Goal: Find specific page/section: Find specific page/section

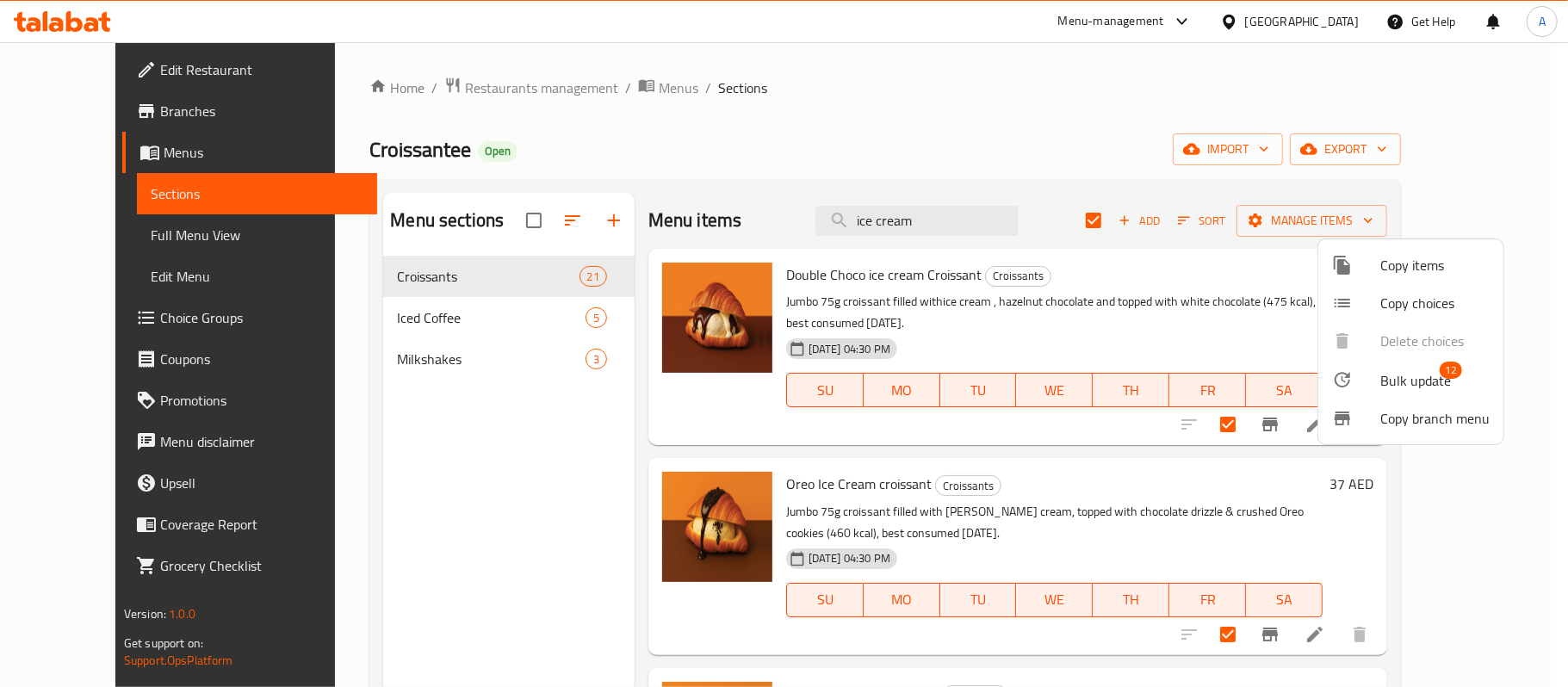
click at [1265, 16] on div at bounding box center [784, 344] width 1568 height 687
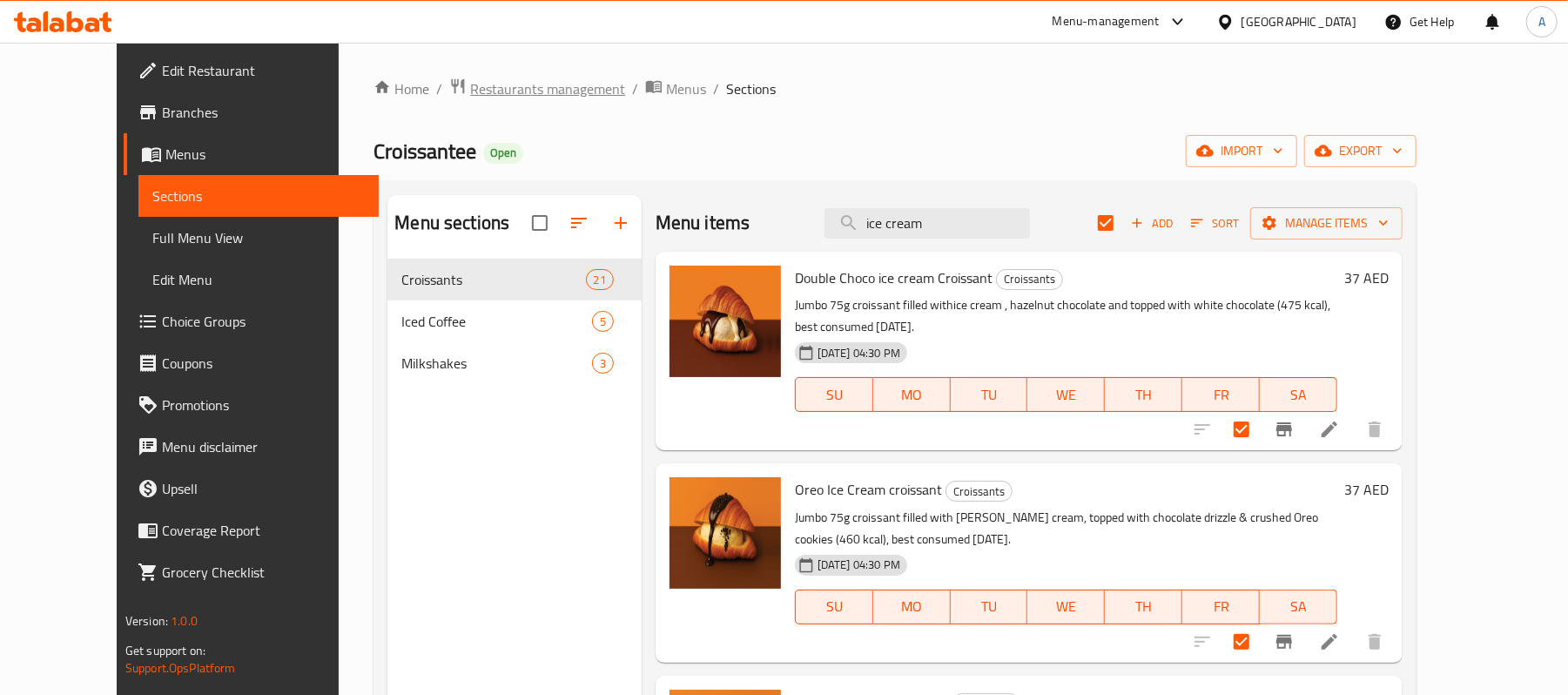
click at [488, 81] on span "Restaurants management" at bounding box center [548, 89] width 155 height 21
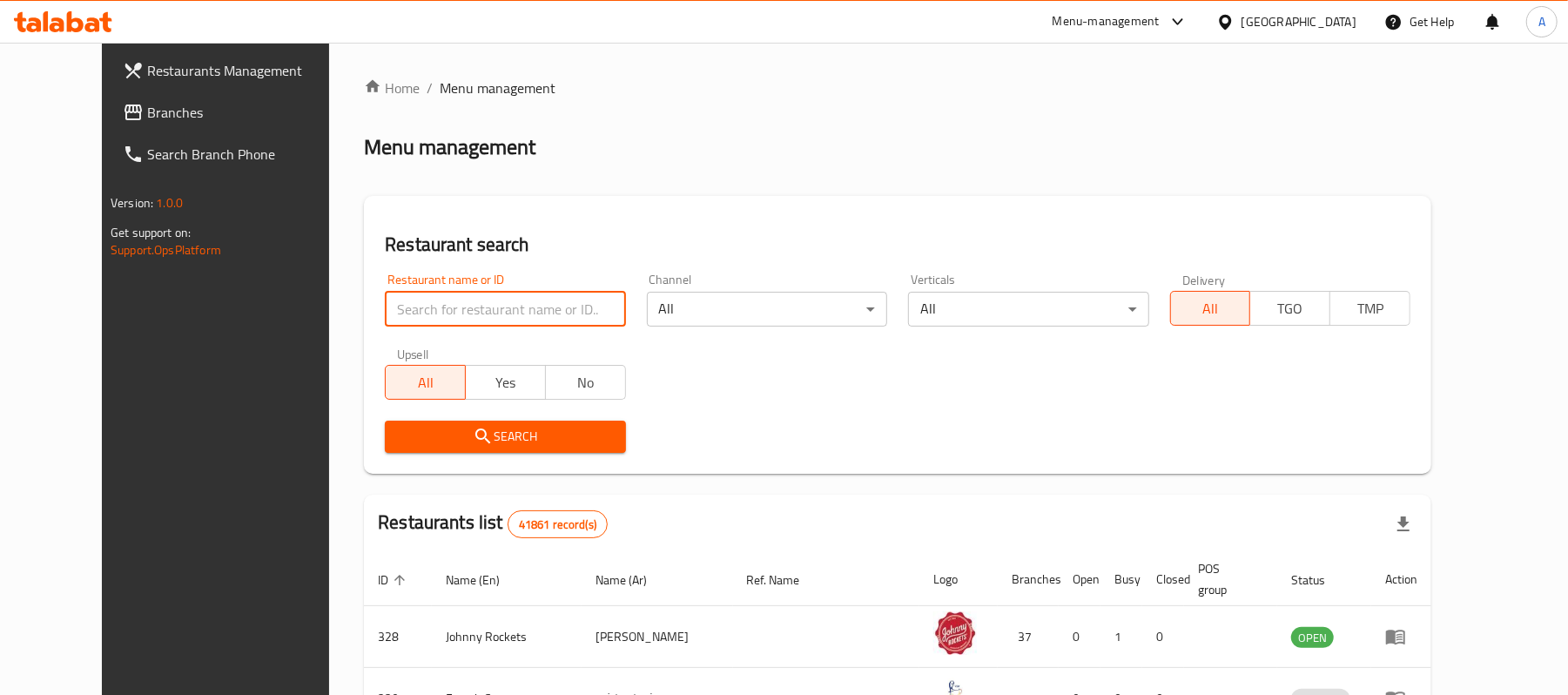
click at [446, 293] on input "search" at bounding box center [505, 309] width 240 height 35
click at [446, 300] on input "search" at bounding box center [505, 309] width 240 height 35
paste input "Risen Café"
click button "Search" at bounding box center [505, 436] width 240 height 32
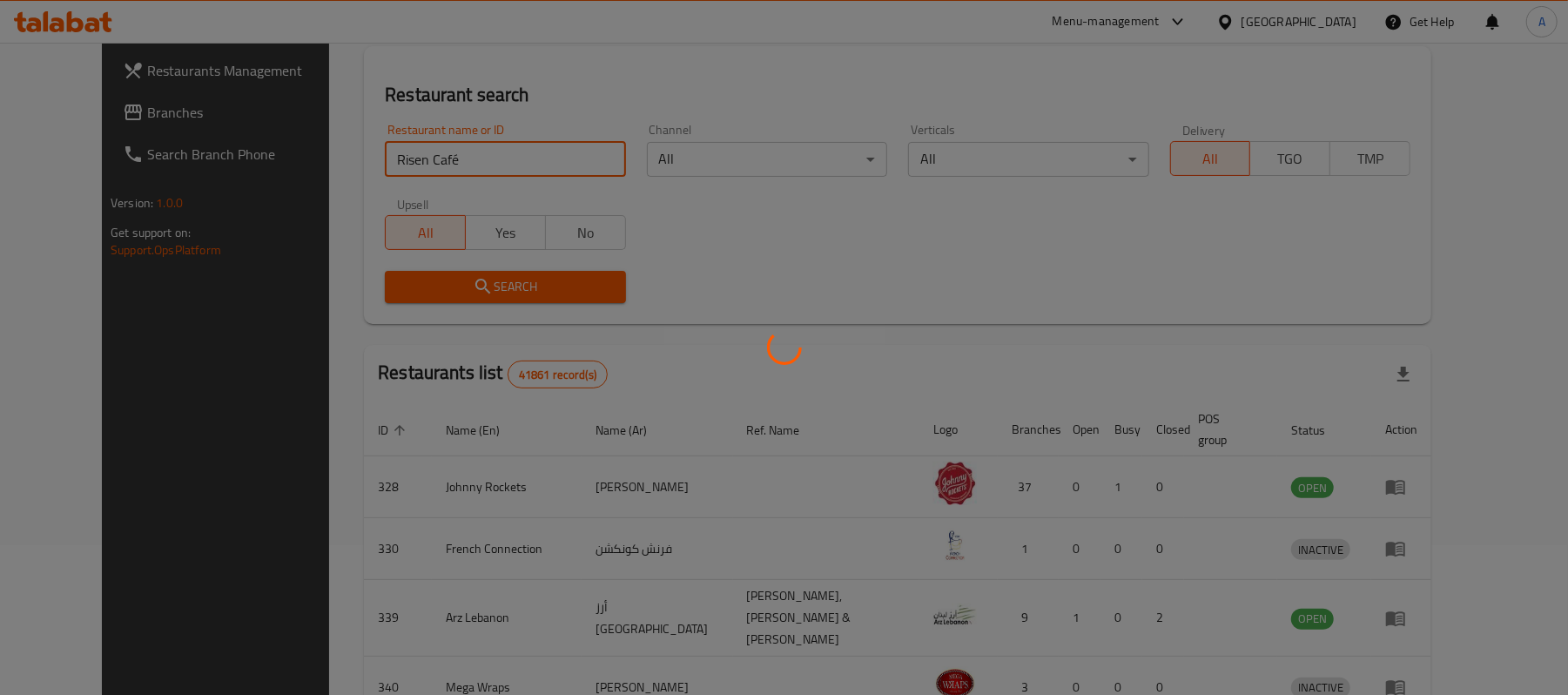
scroll to position [252, 0]
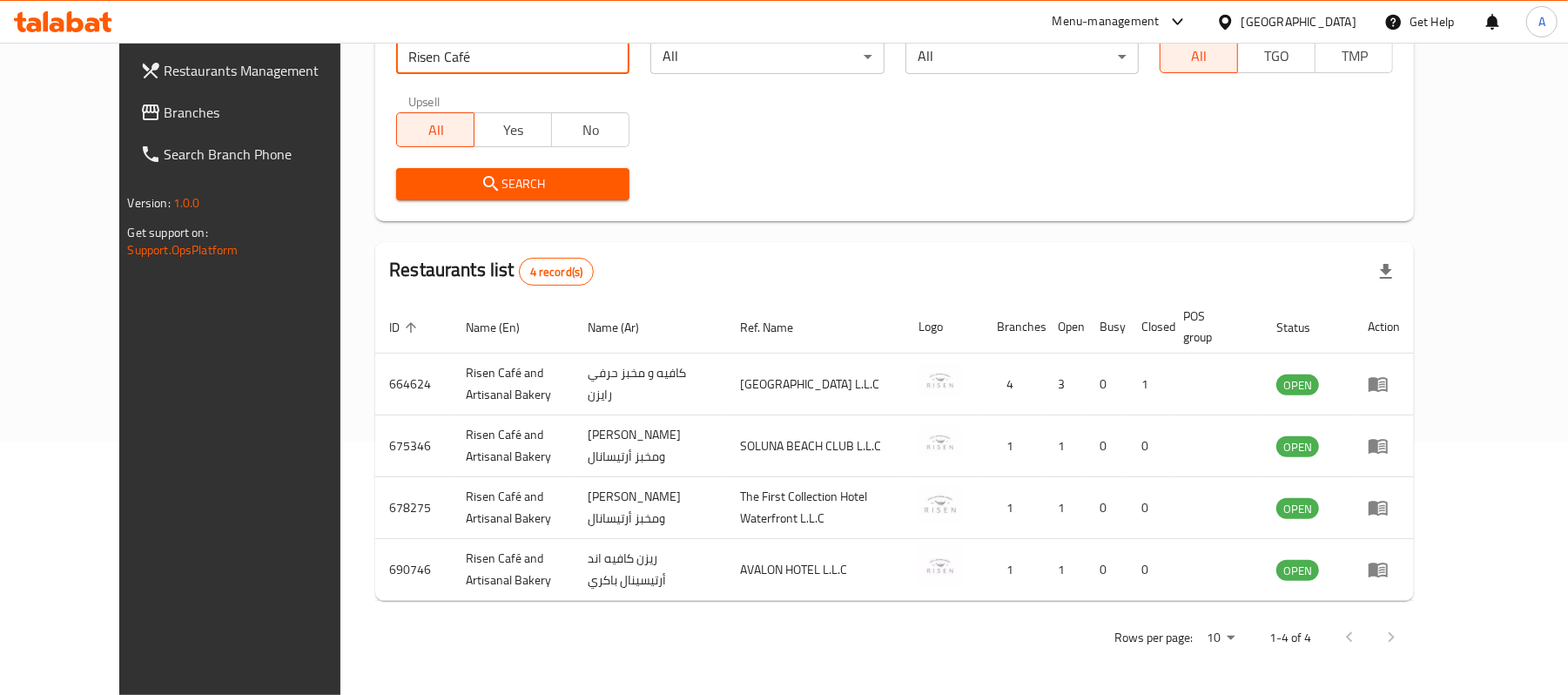
click at [462, 49] on input "Risen Café" at bounding box center [513, 56] width 233 height 35
click at [464, 49] on input "Risen Café" at bounding box center [513, 56] width 233 height 35
paste input "731250"
type input "731250"
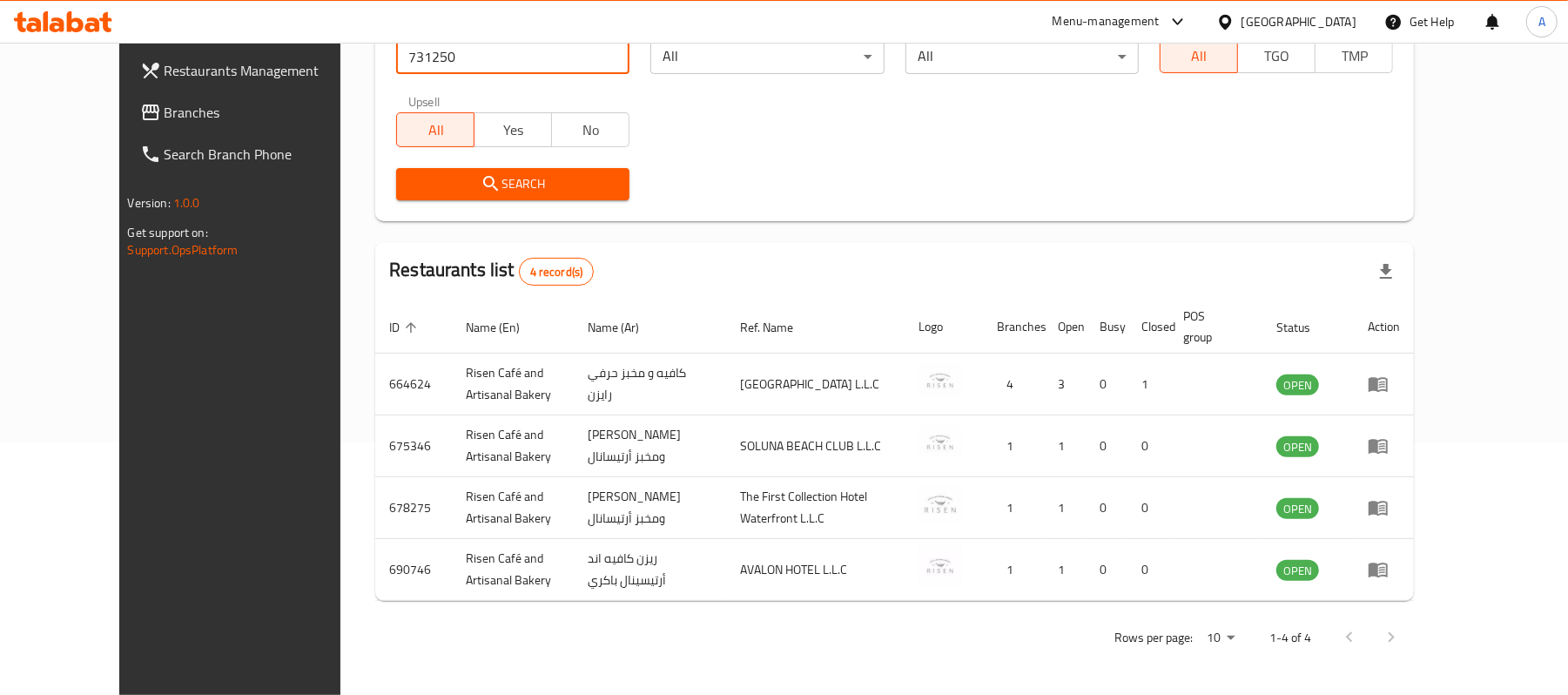
click button "Search" at bounding box center [513, 184] width 233 height 32
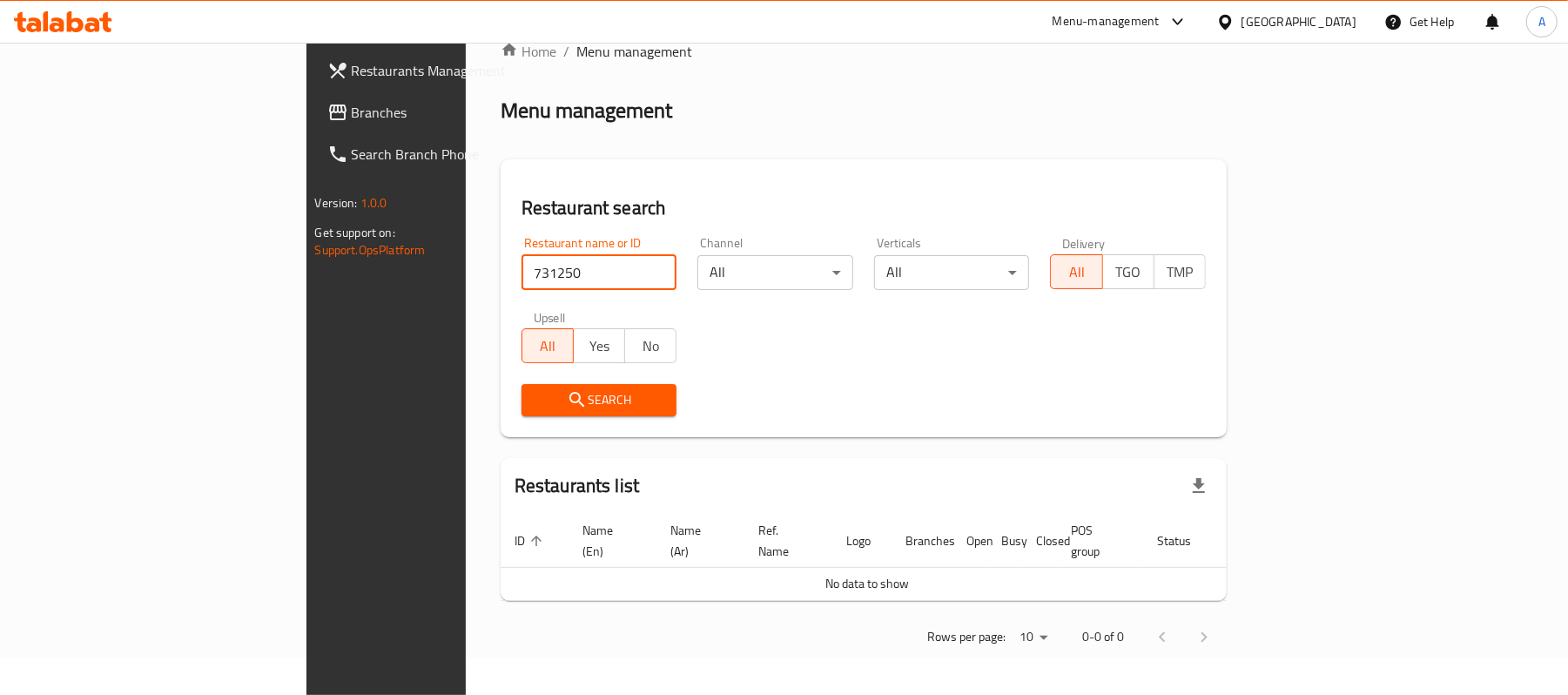
scroll to position [17, 0]
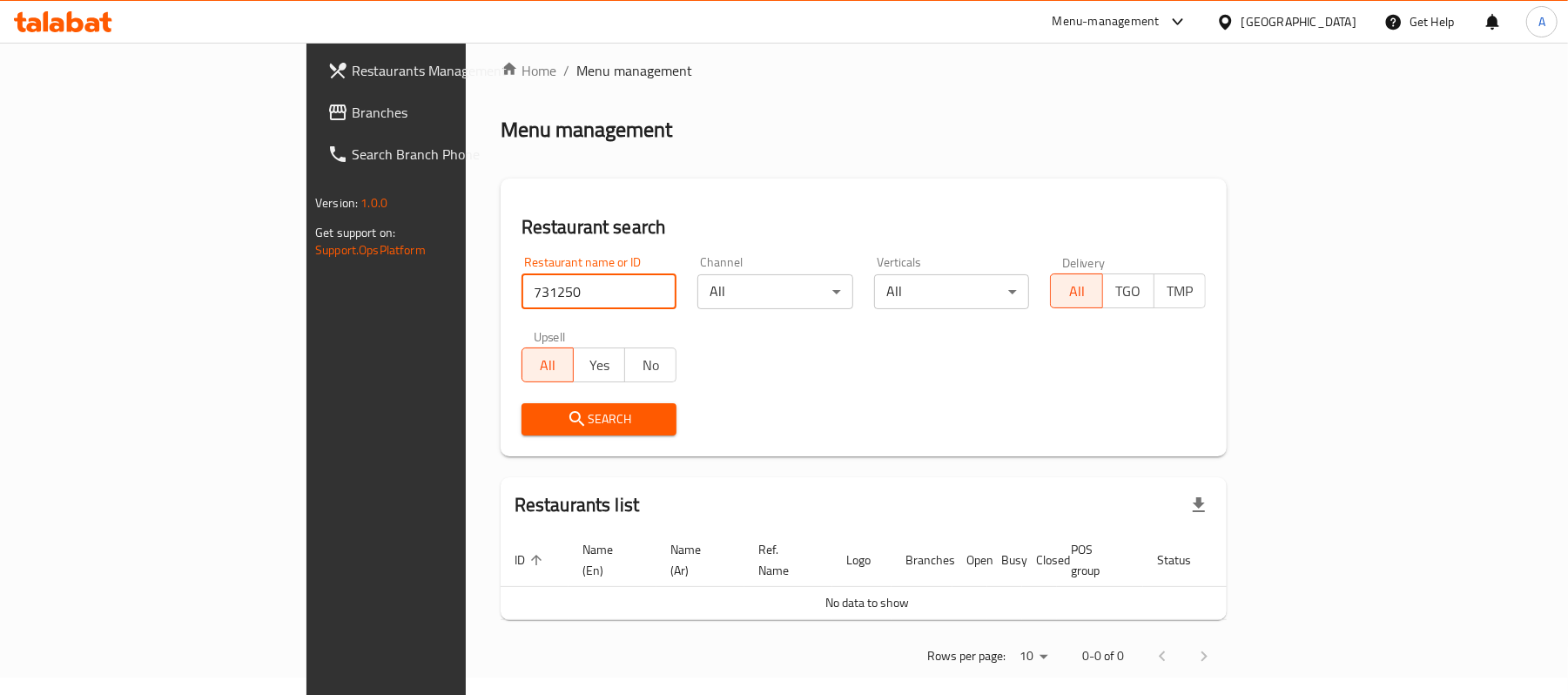
click at [352, 102] on span "Branches" at bounding box center [453, 112] width 203 height 21
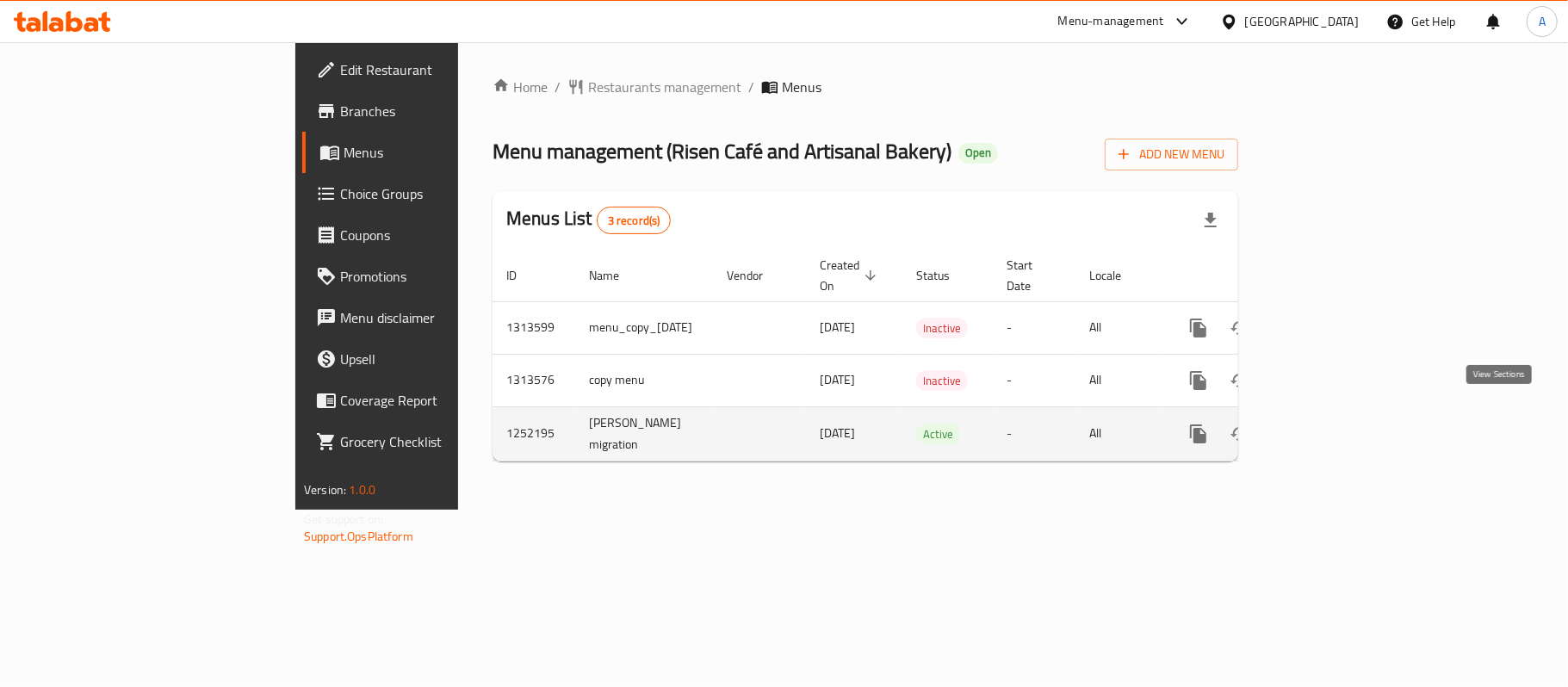
click at [1333, 424] on icon "enhanced table" at bounding box center [1322, 434] width 21 height 21
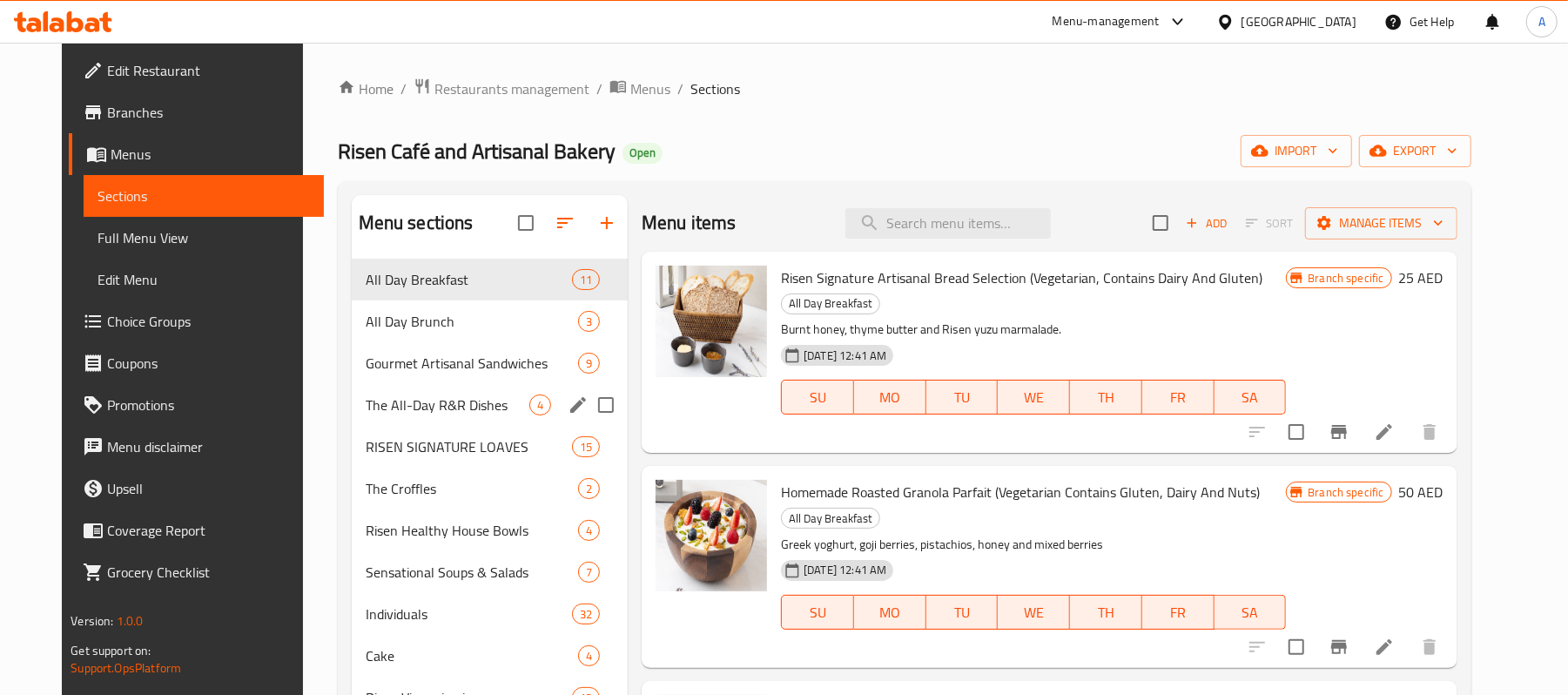
click at [401, 394] on div "The All-Day R&R Dishes 4" at bounding box center [490, 405] width 277 height 42
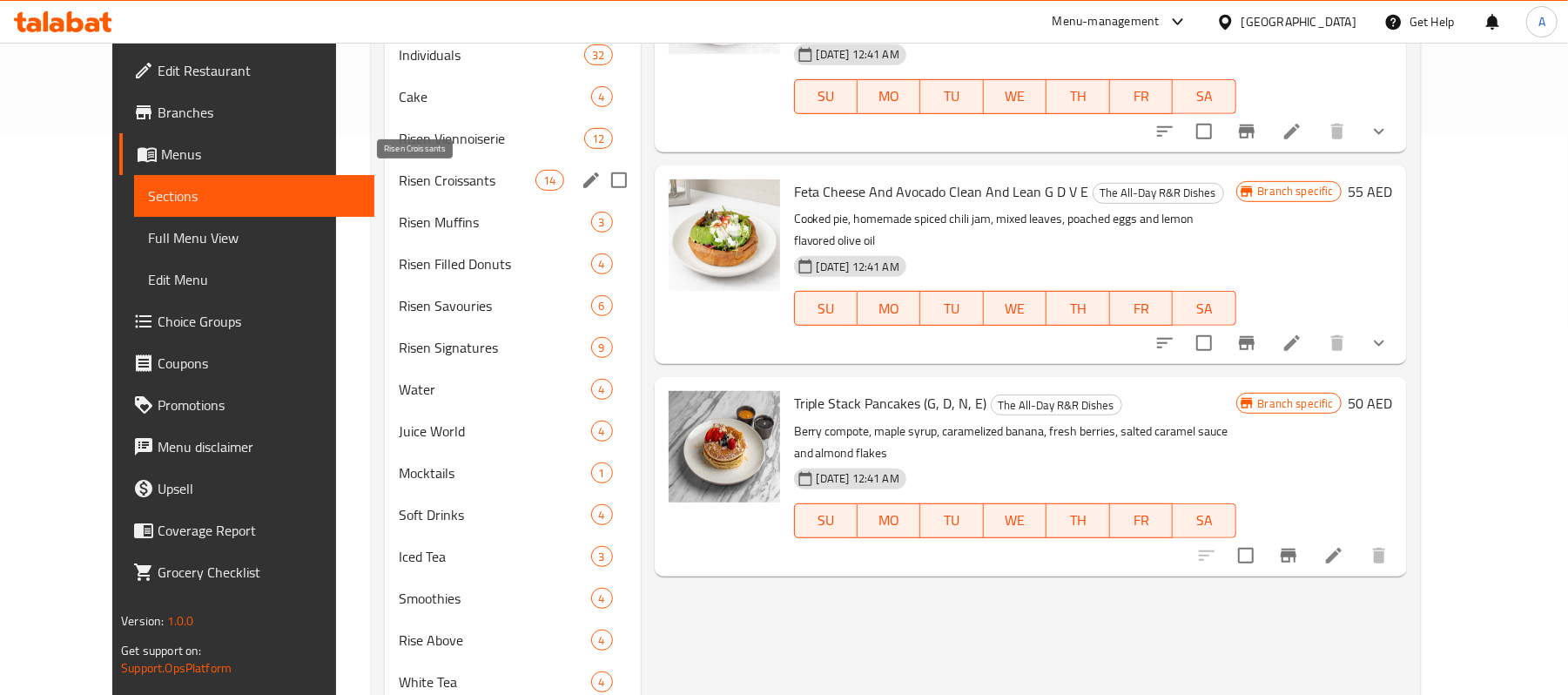
scroll to position [141, 0]
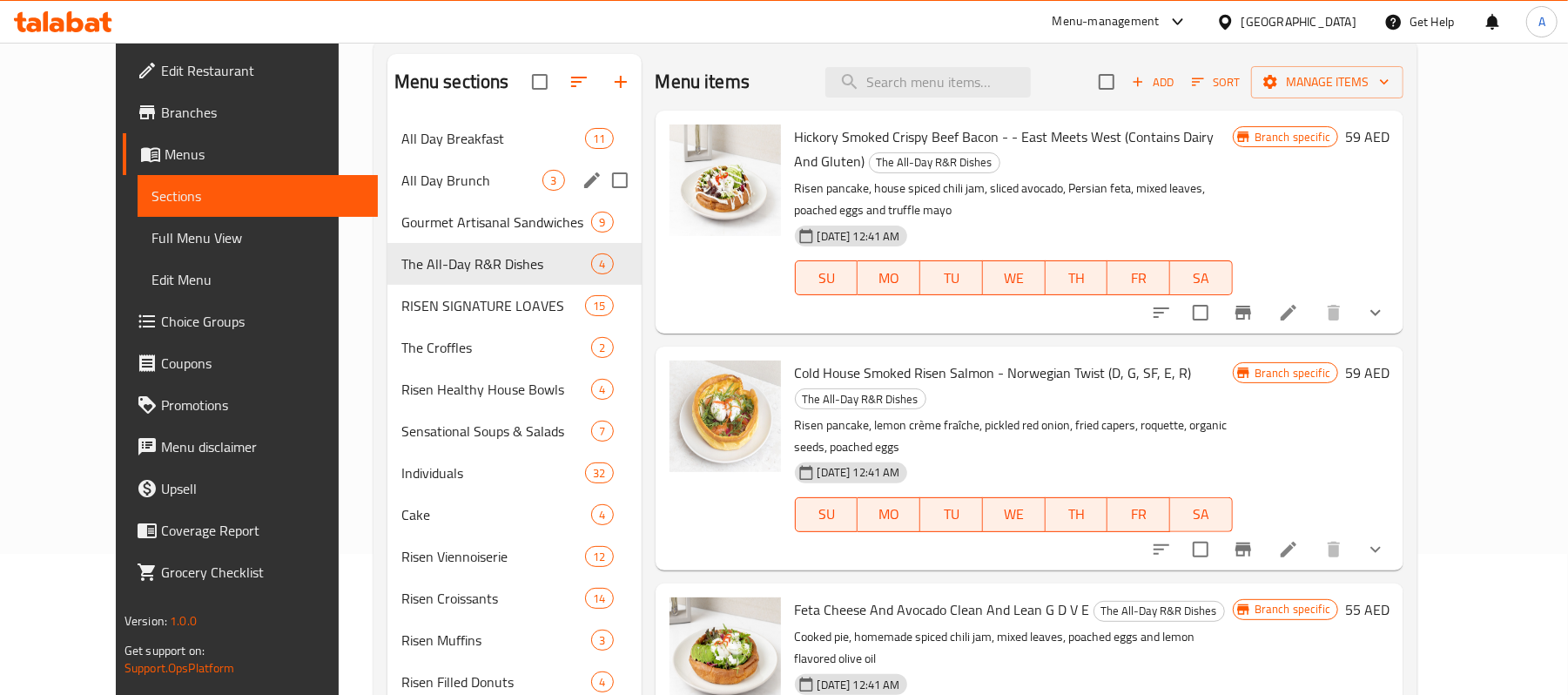
click at [414, 186] on span "All Day Brunch" at bounding box center [472, 180] width 142 height 21
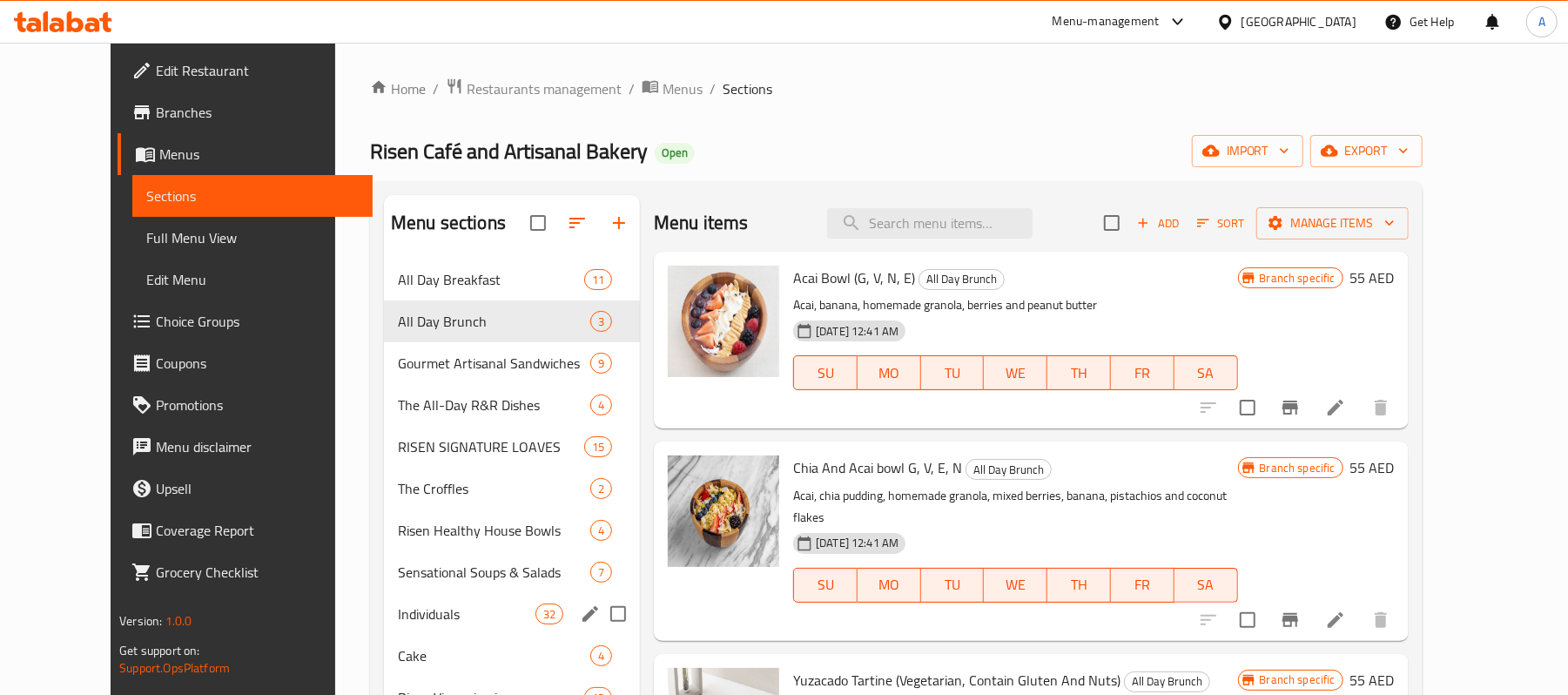
click at [406, 586] on div "Sensational Soups & Salads 7" at bounding box center [512, 572] width 256 height 42
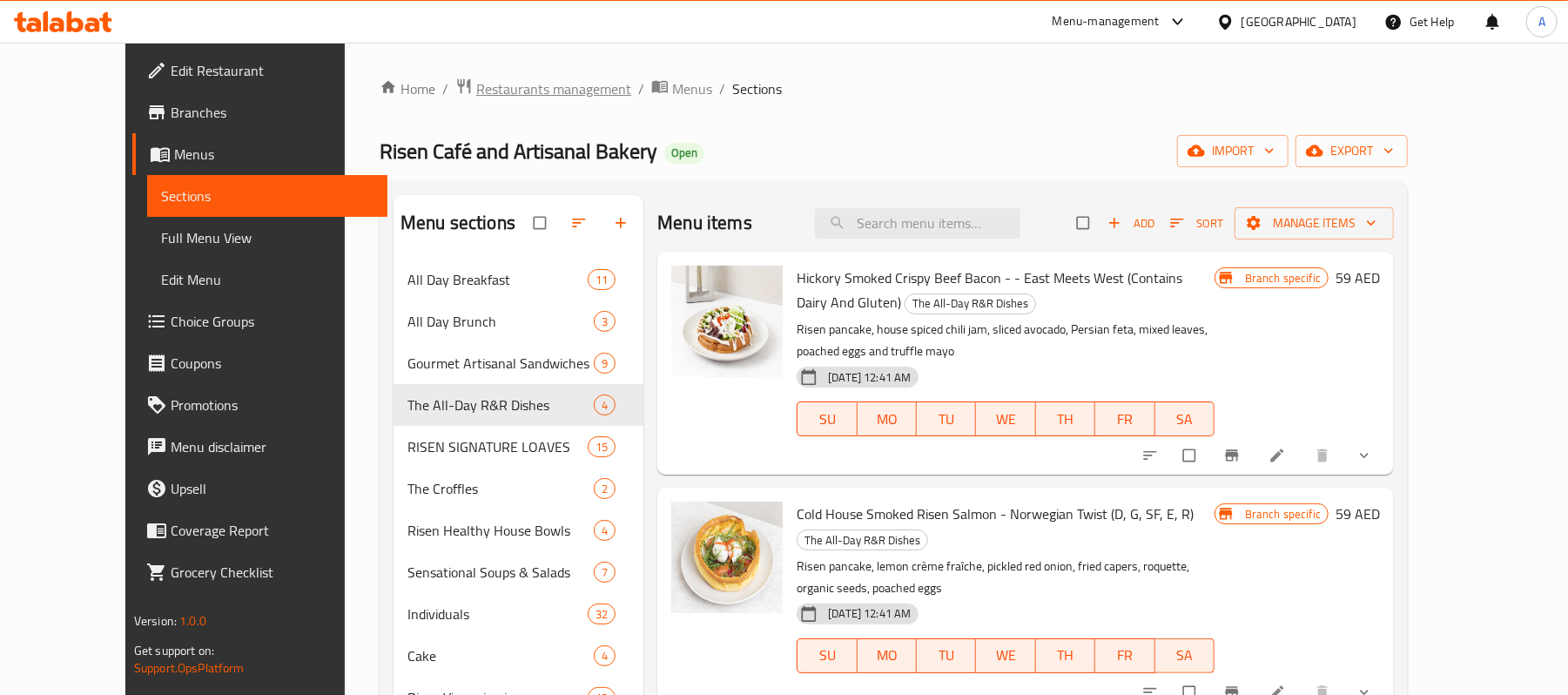
click at [519, 97] on span "Restaurants management" at bounding box center [553, 89] width 155 height 21
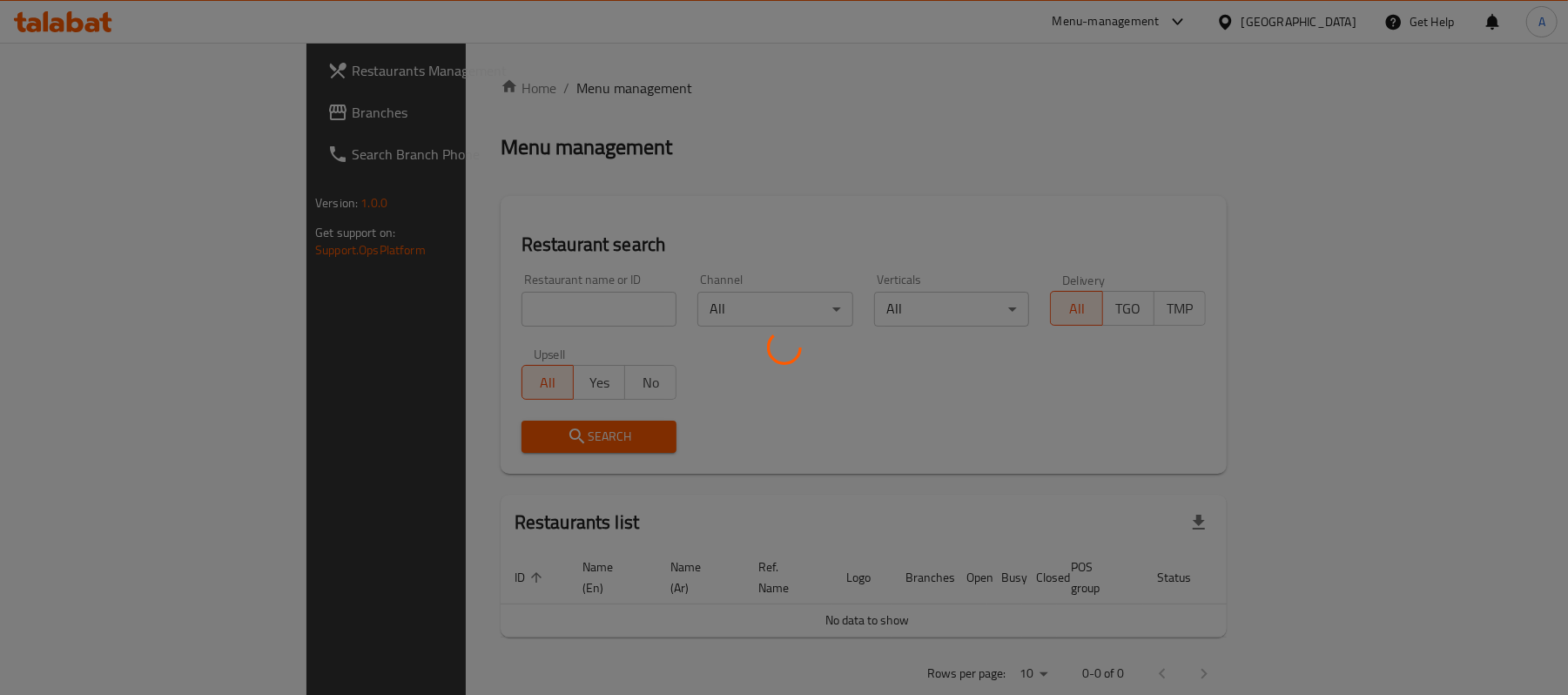
click at [98, 118] on div at bounding box center [784, 348] width 1568 height 695
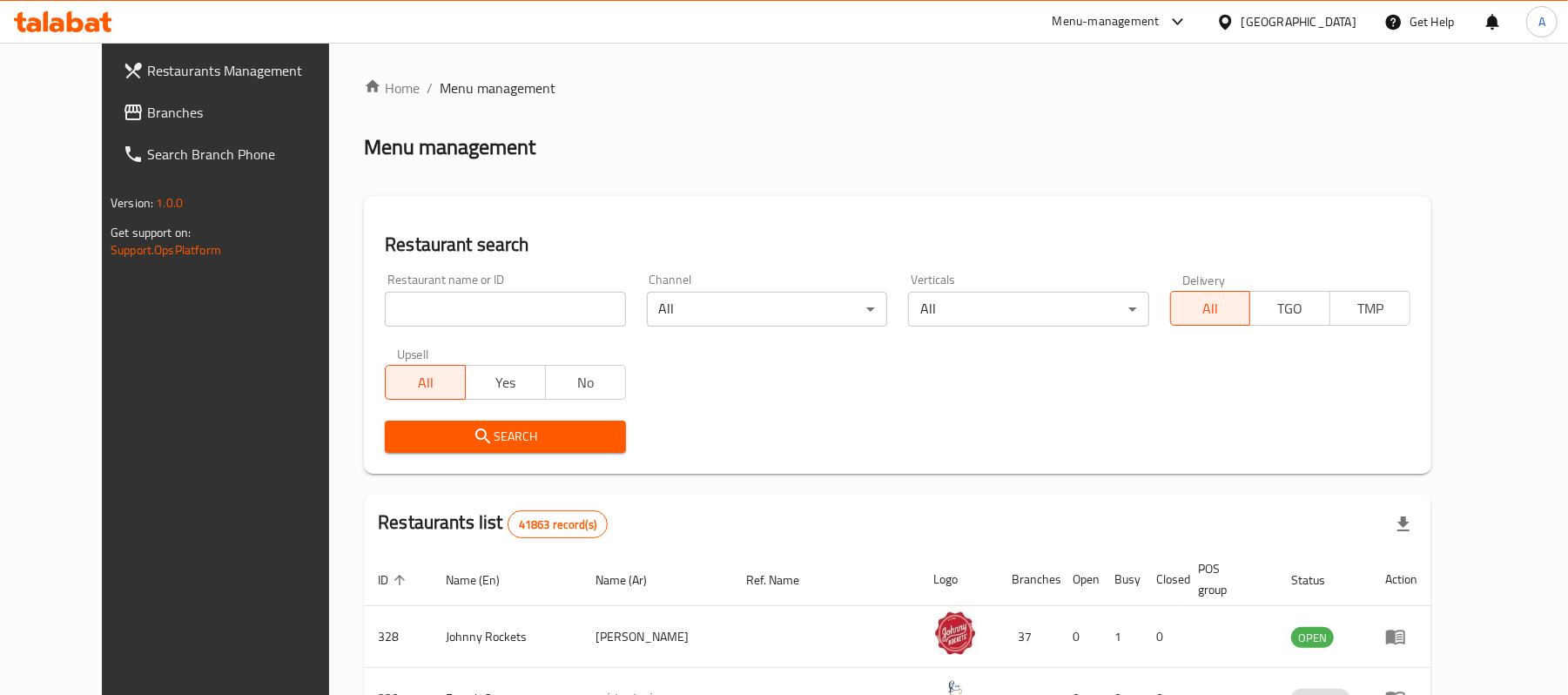
click at [147, 116] on span "Branches" at bounding box center [248, 112] width 203 height 21
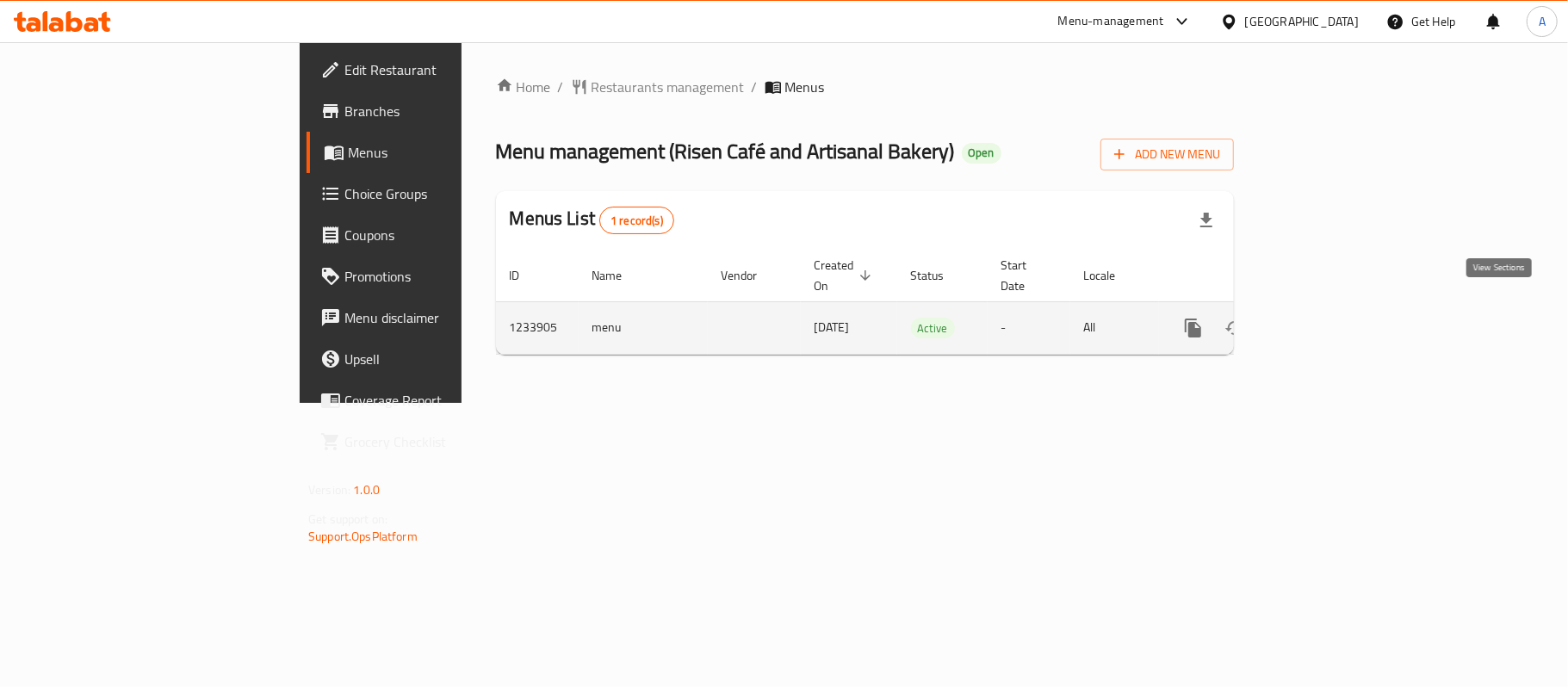
click at [1338, 310] on link "enhanced table" at bounding box center [1318, 328] width 41 height 41
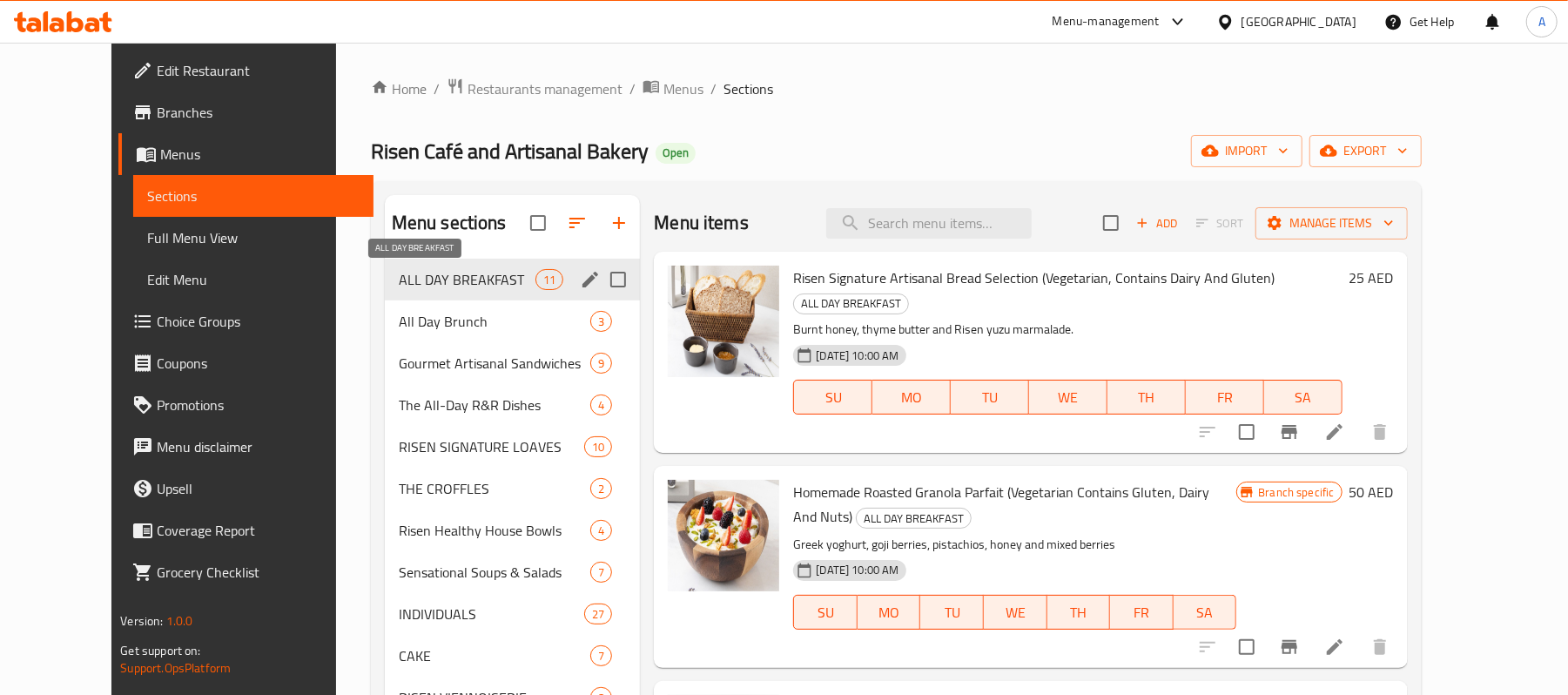
click at [450, 290] on span "ALL DAY BREAKFAST" at bounding box center [466, 280] width 137 height 21
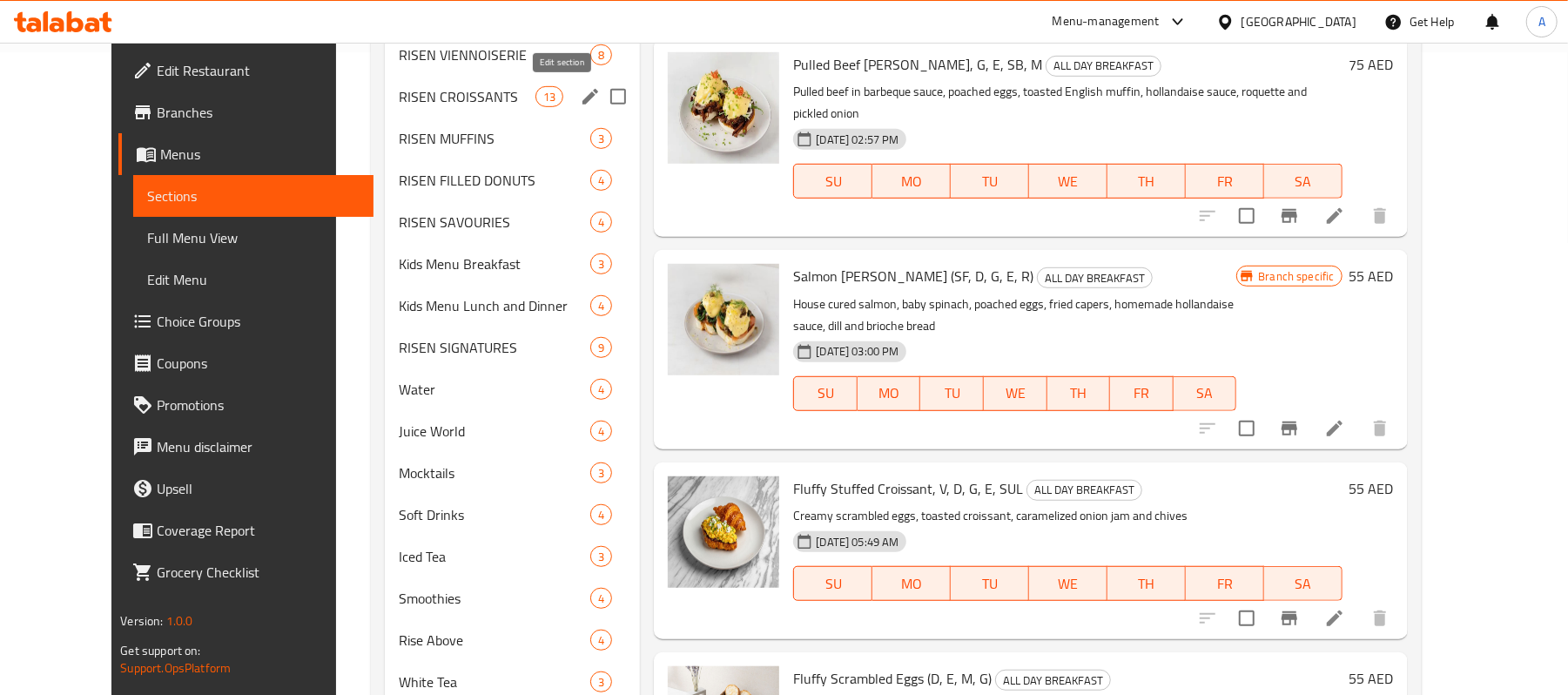
scroll to position [183, 0]
